Goal: Task Accomplishment & Management: Use online tool/utility

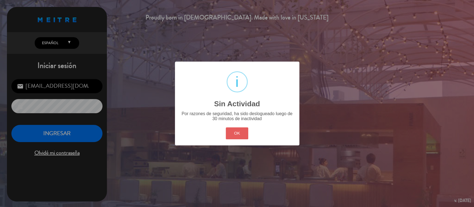
click at [242, 133] on button "OK" at bounding box center [237, 134] width 23 height 12
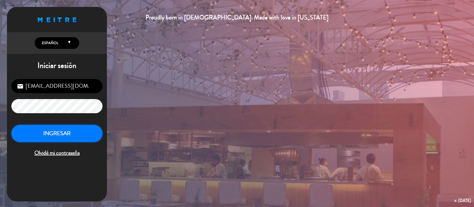
click at [62, 131] on button "INGRESAR" at bounding box center [56, 134] width 91 height 18
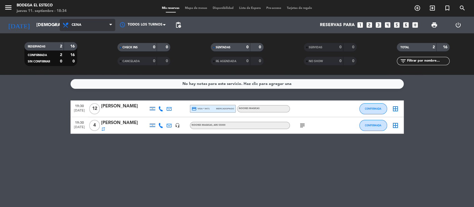
click at [69, 27] on icon at bounding box center [66, 25] width 8 height 7
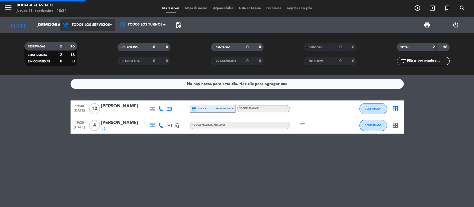
click at [76, 36] on div "menu Bodega El Esteco jueves 11. septiembre - 18:34 Mis reservas Mapa de mesas …" at bounding box center [237, 37] width 474 height 75
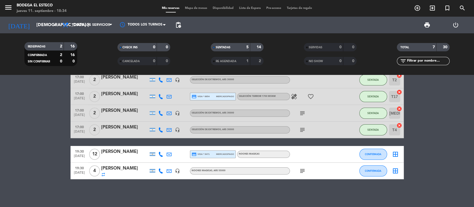
scroll to position [2, 0]
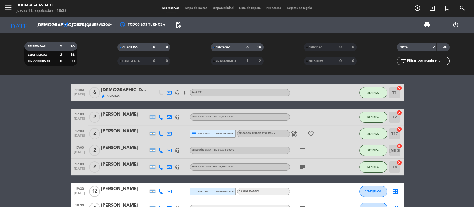
click at [11, 101] on bookings-row "11:00 [DATE] 6 Enología star 5 Visitas headset_mic turned_in_not SALA VIP SENTA…" at bounding box center [237, 150] width 474 height 132
click at [28, 155] on bookings-row "11:00 [DATE] 6 Enología star 5 Visitas headset_mic turned_in_not SALA VIP SENTA…" at bounding box center [237, 150] width 474 height 132
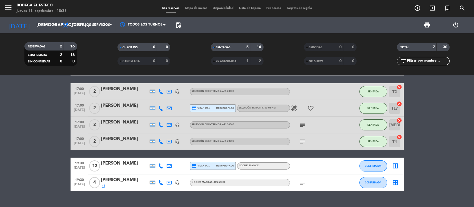
scroll to position [39, 0]
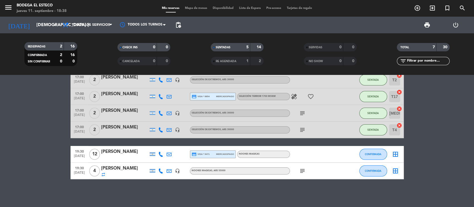
click at [160, 153] on icon at bounding box center [160, 154] width 5 height 5
click at [159, 154] on icon at bounding box center [160, 154] width 5 height 5
drag, startPoint x: 146, startPoint y: 138, endPoint x: 179, endPoint y: 141, distance: 32.7
click at [179, 141] on div "11:00 [DATE] 6 Enología star 5 Visitas headset_mic turned_in_not SALA VIP SENTA…" at bounding box center [237, 113] width 333 height 132
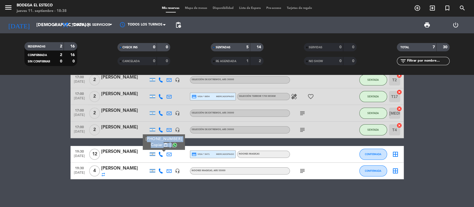
click at [158, 143] on span "Copiar" at bounding box center [157, 145] width 12 height 6
copy div "[PHONE_NUMBER] Copiar content_paste |"
click at [161, 171] on icon at bounding box center [160, 171] width 5 height 5
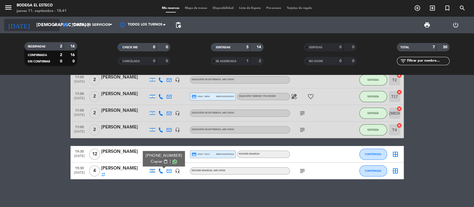
click at [44, 26] on input "[DEMOGRAPHIC_DATA] [DATE]" at bounding box center [63, 25] width 59 height 11
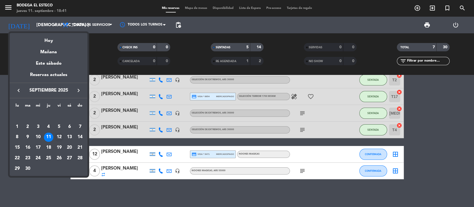
click at [59, 137] on div "12" at bounding box center [58, 137] width 9 height 9
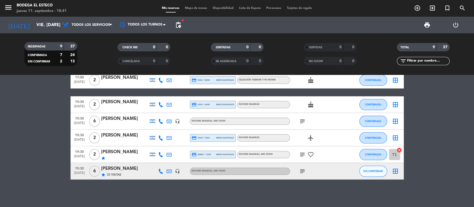
scroll to position [88, 0]
click at [299, 171] on icon "subject" at bounding box center [302, 171] width 7 height 7
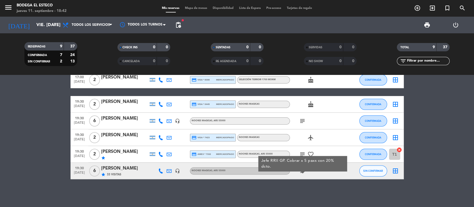
click at [120, 104] on div "[PERSON_NAME]" at bounding box center [124, 101] width 47 height 7
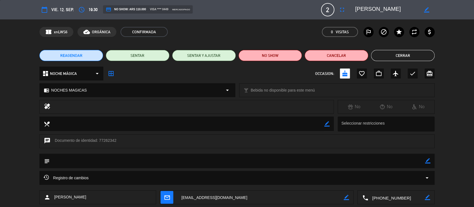
click at [414, 54] on button "Cerrar" at bounding box center [403, 55] width 64 height 11
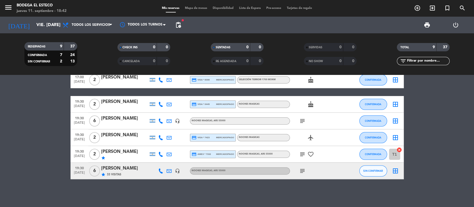
click at [301, 121] on icon "subject" at bounding box center [302, 121] width 7 height 7
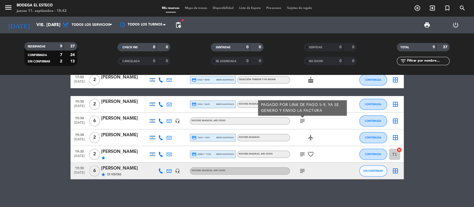
click at [161, 121] on icon at bounding box center [160, 121] width 5 height 5
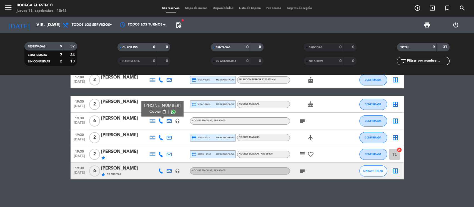
click at [160, 138] on icon at bounding box center [160, 137] width 5 height 5
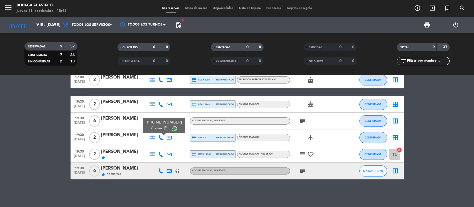
click at [159, 156] on icon at bounding box center [160, 154] width 5 height 5
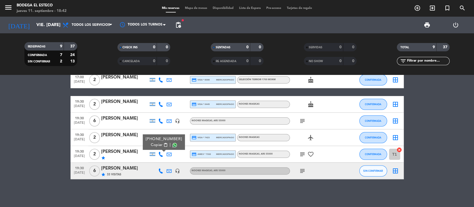
click at [158, 103] on icon at bounding box center [160, 104] width 5 height 5
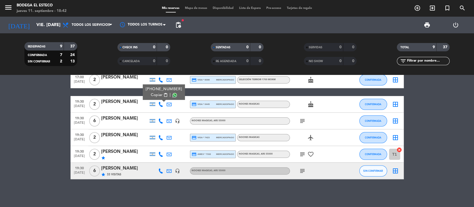
click at [29, 119] on bookings-row "10:00 [DATE] 7 [PERSON_NAME] star 6 Visitas headset_mic turned_in_not SALA VIP …" at bounding box center [237, 88] width 474 height 181
click at [10, 122] on bookings-row "10:00 [DATE] 7 [PERSON_NAME] star 6 Visitas headset_mic turned_in_not SALA VIP …" at bounding box center [237, 88] width 474 height 181
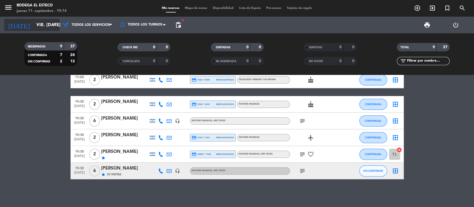
click at [42, 23] on input "vie. [DATE]" at bounding box center [63, 25] width 59 height 11
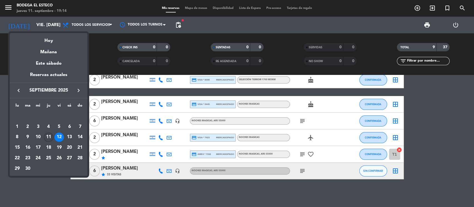
click at [47, 136] on div "11" at bounding box center [48, 137] width 9 height 9
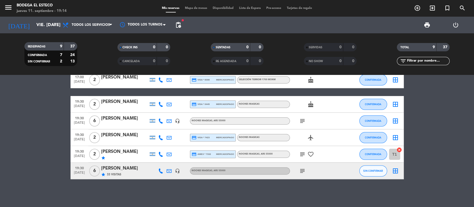
type input "[DEMOGRAPHIC_DATA] [DATE]"
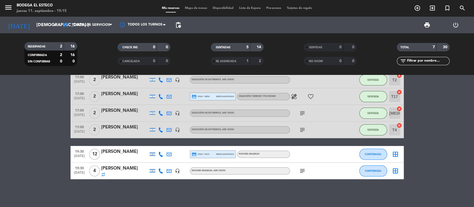
click at [169, 154] on icon at bounding box center [169, 154] width 5 height 5
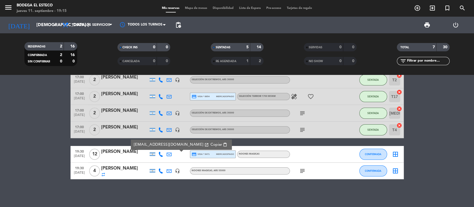
click at [210, 143] on span "Copiar" at bounding box center [216, 145] width 12 height 6
click at [373, 156] on span "CONFIRMADA" at bounding box center [373, 154] width 16 height 3
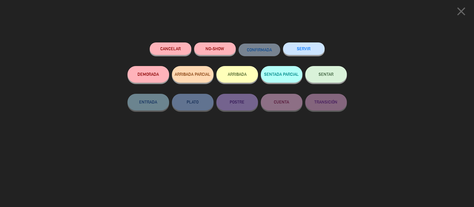
click at [329, 79] on button "SENTAR" at bounding box center [326, 74] width 42 height 17
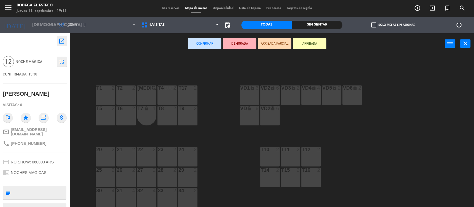
click at [99, 93] on div "T1 2" at bounding box center [105, 95] width 19 height 19
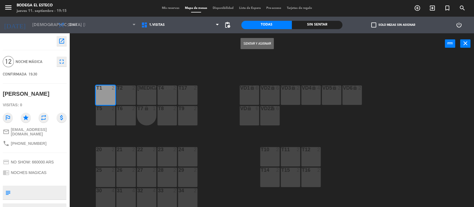
click at [258, 35] on div "Sentar y Asignar power_input close" at bounding box center [257, 43] width 376 height 21
click at [260, 41] on button "Sentar y Asignar" at bounding box center [257, 43] width 33 height 11
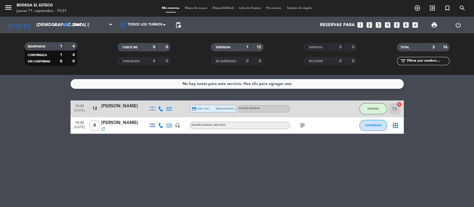
click at [169, 106] on icon at bounding box center [169, 108] width 5 height 5
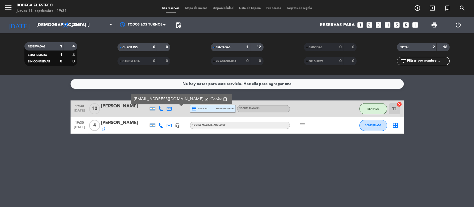
click at [209, 97] on button "Copiar content_paste" at bounding box center [219, 99] width 20 height 6
click at [302, 126] on icon "subject" at bounding box center [302, 125] width 7 height 7
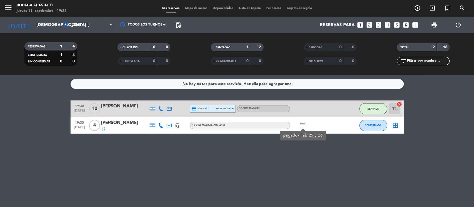
click at [302, 126] on icon "subject" at bounding box center [302, 125] width 7 height 7
click at [367, 124] on span "CONFIRMADA" at bounding box center [373, 125] width 16 height 3
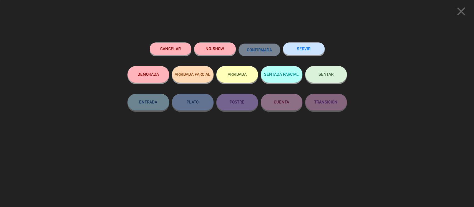
click at [424, 68] on div "close Cancelar NO-SHOW CONFIRMADA SERVIR DEMORADA ARRIBADA PARCIAL ARRIBADA SEN…" at bounding box center [237, 103] width 474 height 207
click at [327, 72] on button "SENTAR" at bounding box center [326, 74] width 42 height 17
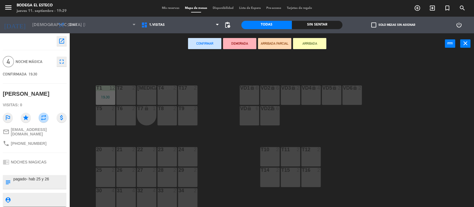
click at [127, 93] on div "T2 2" at bounding box center [125, 95] width 19 height 19
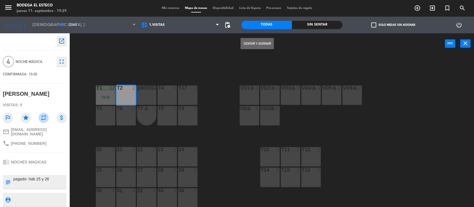
click at [259, 42] on button "Sentar y Asignar" at bounding box center [257, 43] width 33 height 11
